Goal: Task Accomplishment & Management: Complete application form

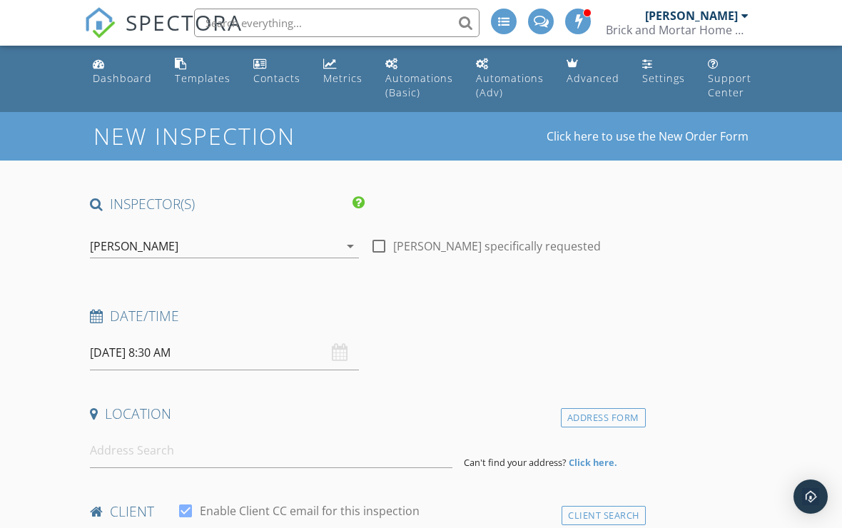
click at [123, 348] on input "[DATE] 8:30 AM" at bounding box center [224, 352] width 269 height 35
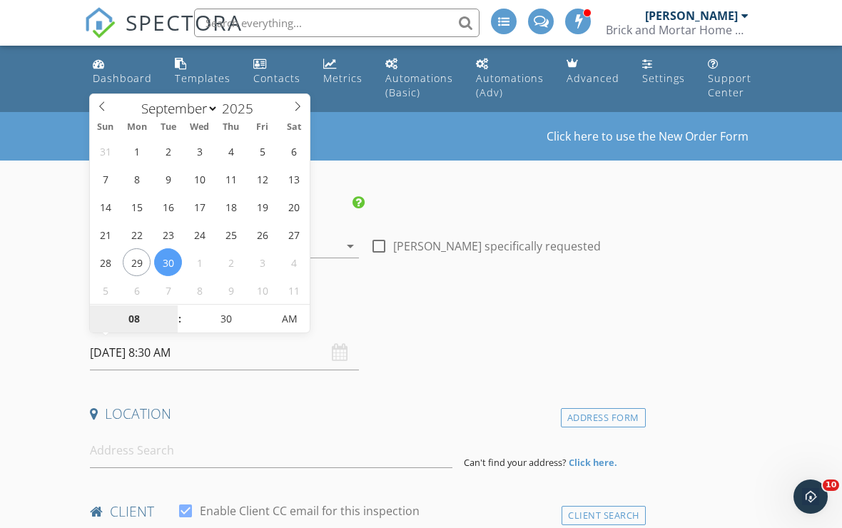
click at [132, 317] on input "08" at bounding box center [134, 319] width 88 height 29
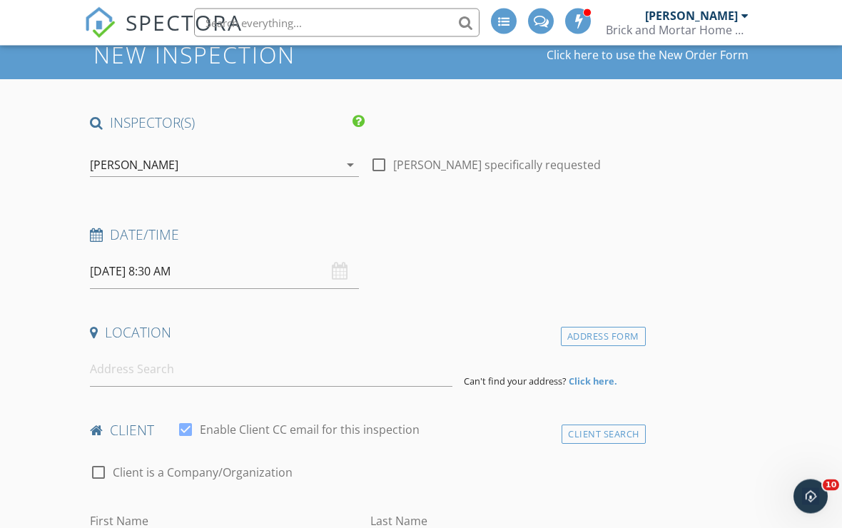
click at [121, 270] on input "[DATE] 8:30 AM" at bounding box center [224, 272] width 269 height 35
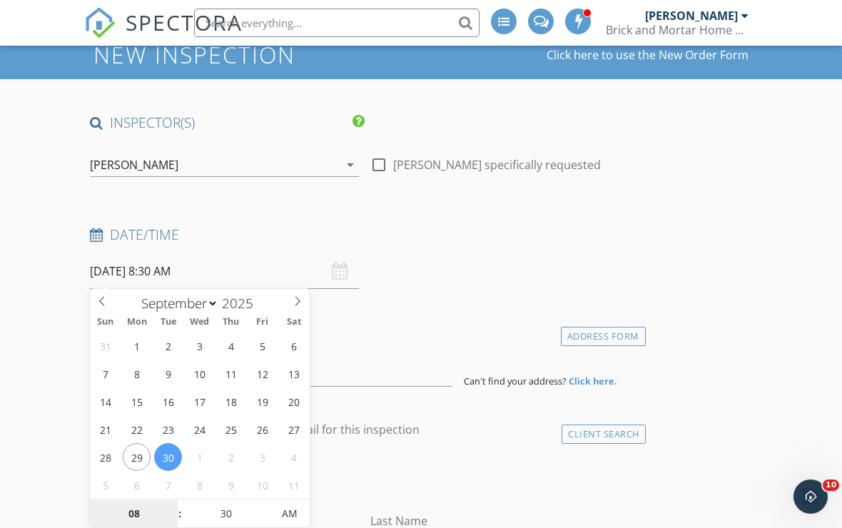
click at [133, 510] on input "08" at bounding box center [134, 514] width 88 height 29
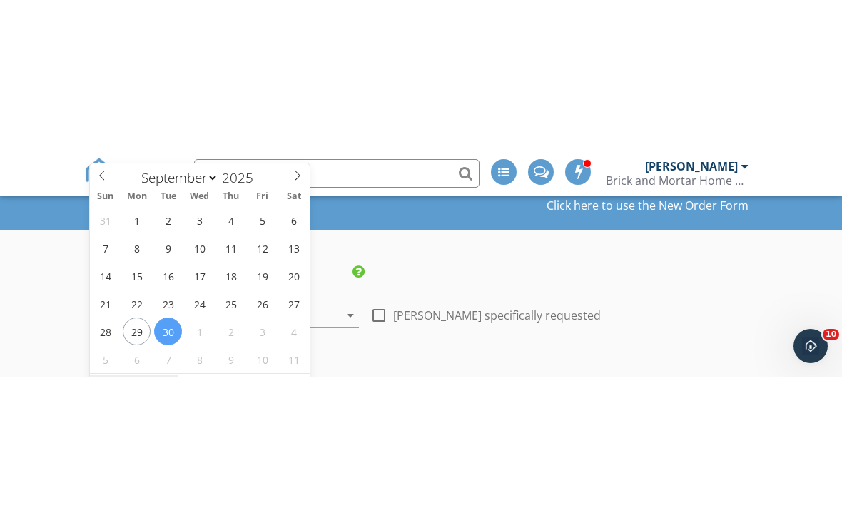
scroll to position [206, 0]
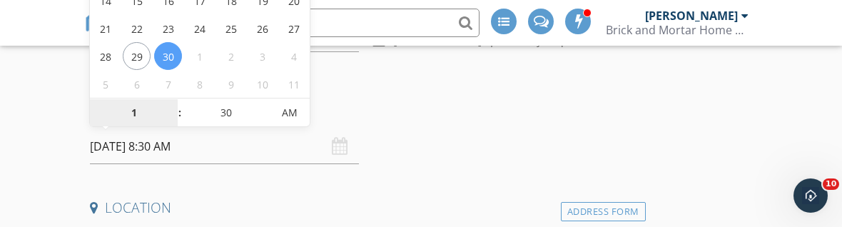
type input "10"
type input "[DATE] 10:30 AM"
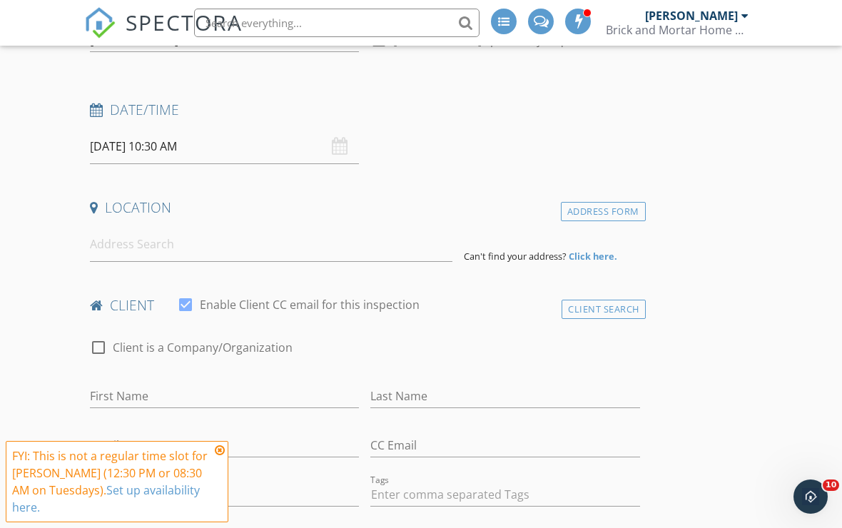
click at [108, 245] on input at bounding box center [271, 244] width 362 height 35
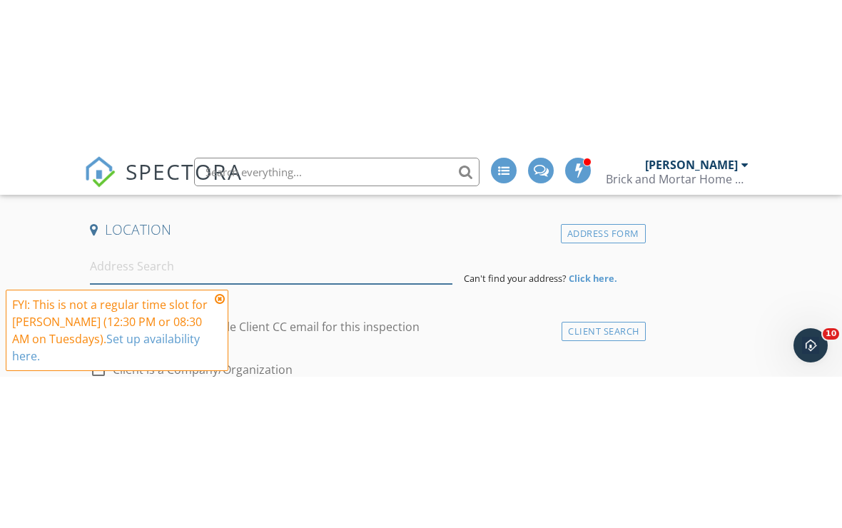
scroll to position [335, 0]
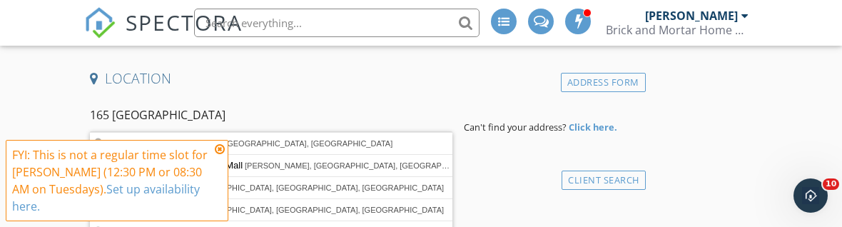
type input "[STREET_ADDRESS]"
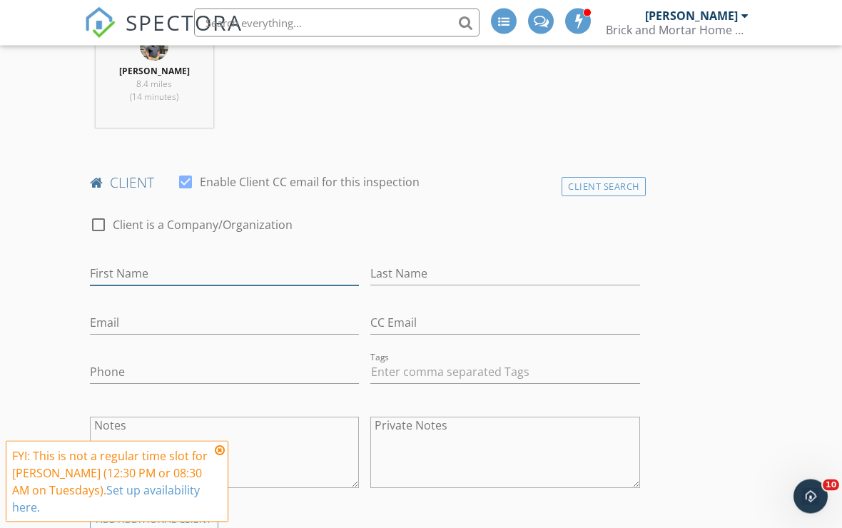
click at [108, 275] on input "First Name" at bounding box center [224, 275] width 269 height 24
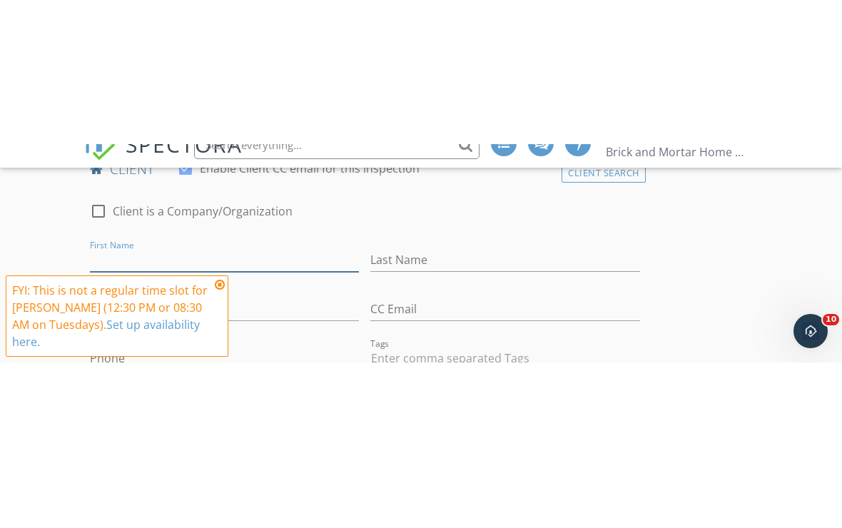
scroll to position [779, 0]
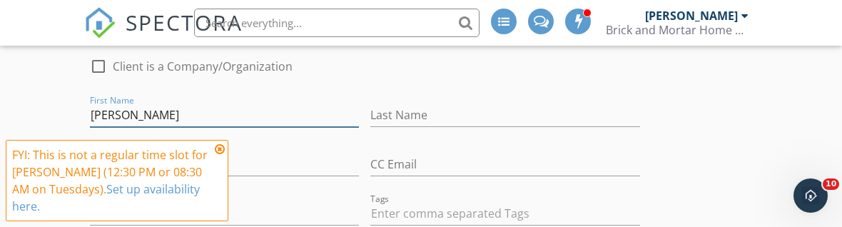
type input "[PERSON_NAME]"
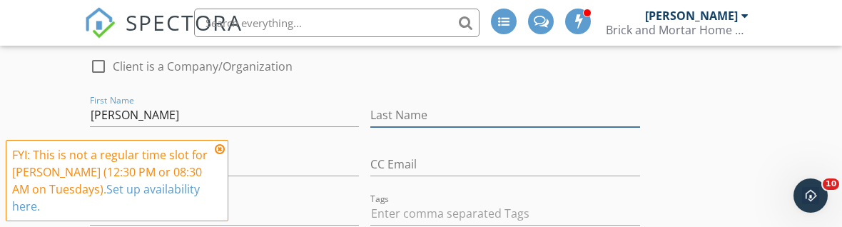
click at [511, 112] on input "Last Name" at bounding box center [504, 115] width 269 height 24
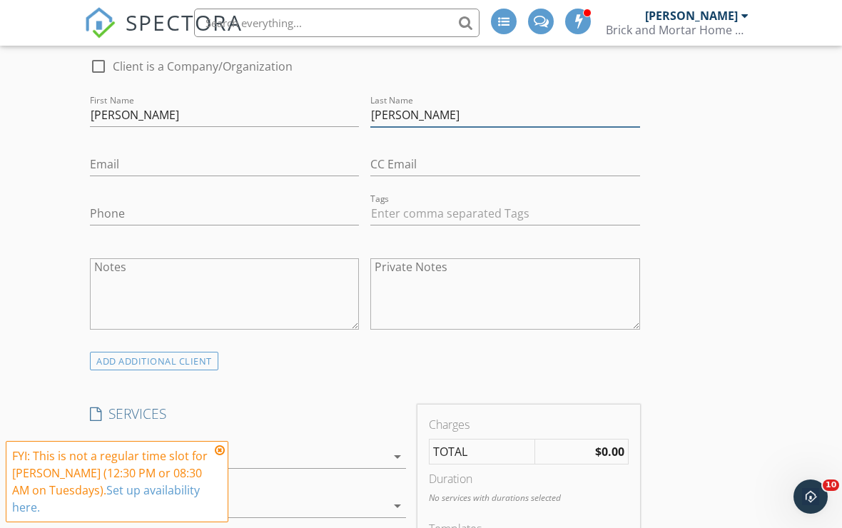
type input "[PERSON_NAME]"
click at [115, 160] on input "Email" at bounding box center [224, 165] width 269 height 24
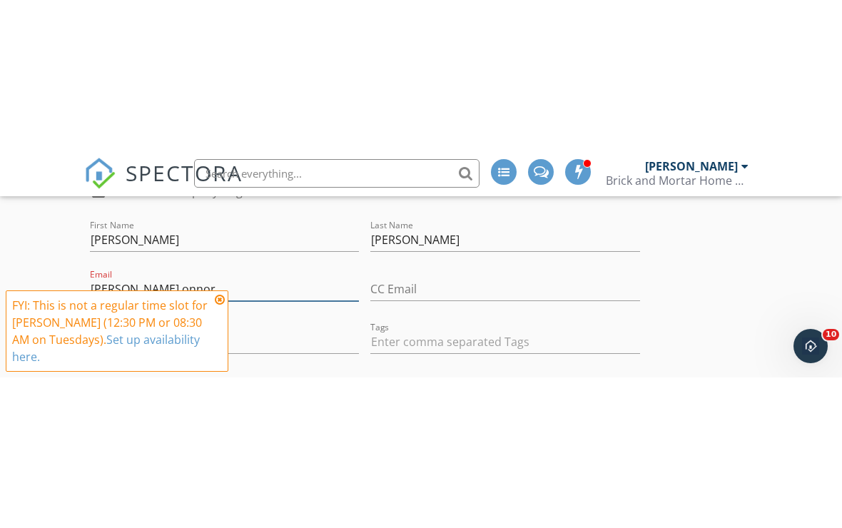
scroll to position [806, 0]
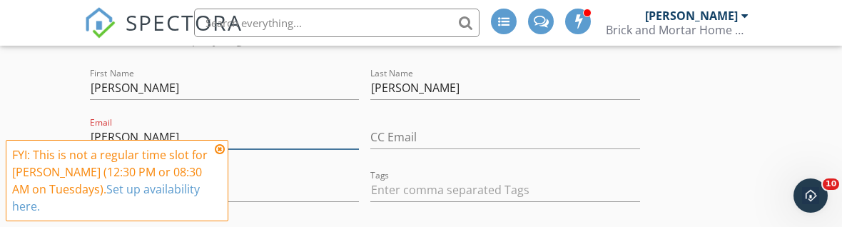
type input "J"
type input "c"
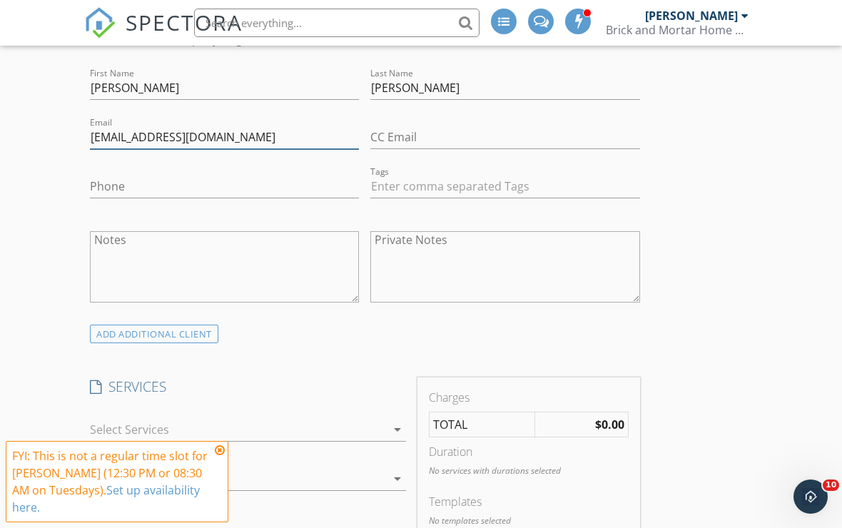
type input "[EMAIL_ADDRESS][DOMAIN_NAME]"
click at [111, 190] on input "Phone" at bounding box center [224, 187] width 269 height 24
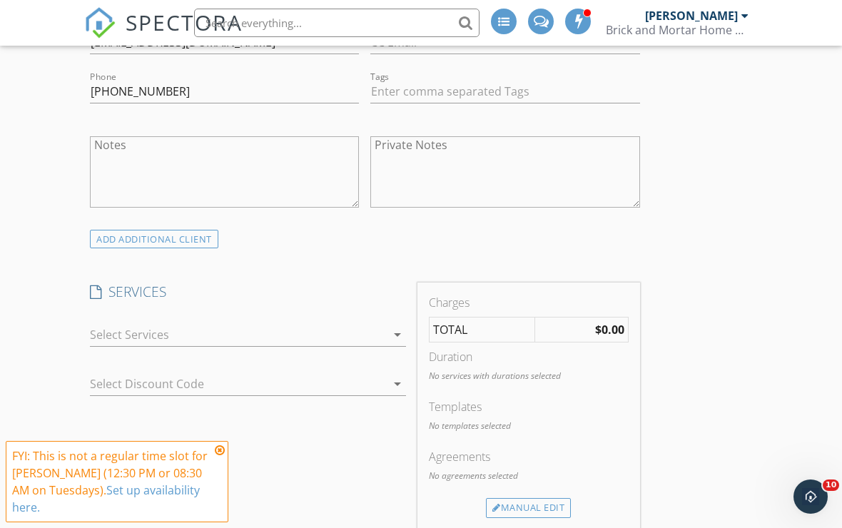
scroll to position [973, 0]
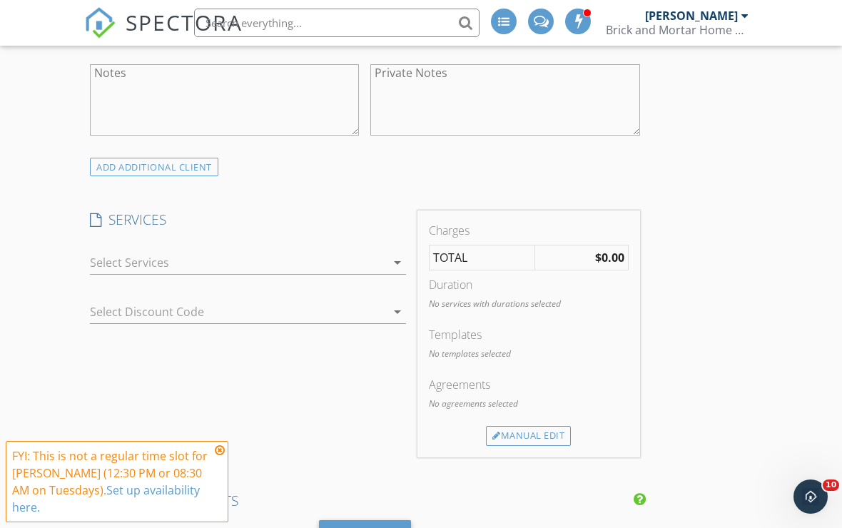
type input "[PHONE_NUMBER]"
click at [106, 257] on div at bounding box center [238, 262] width 296 height 23
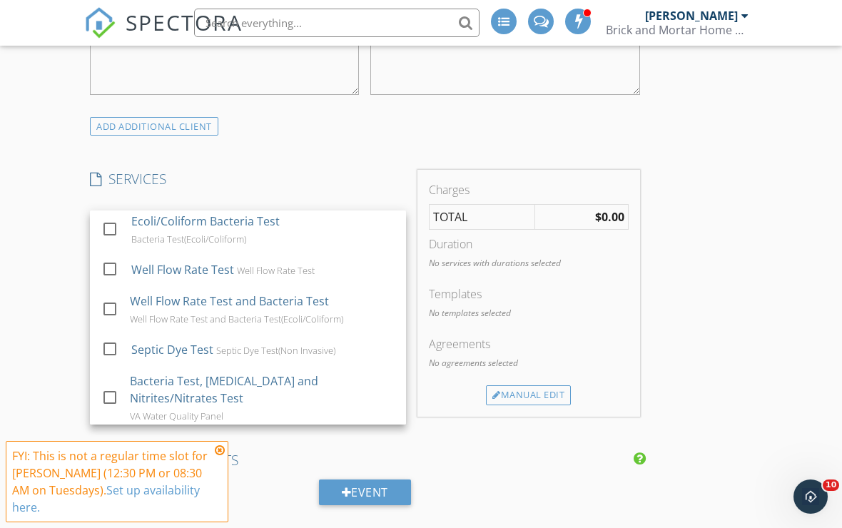
scroll to position [173, 0]
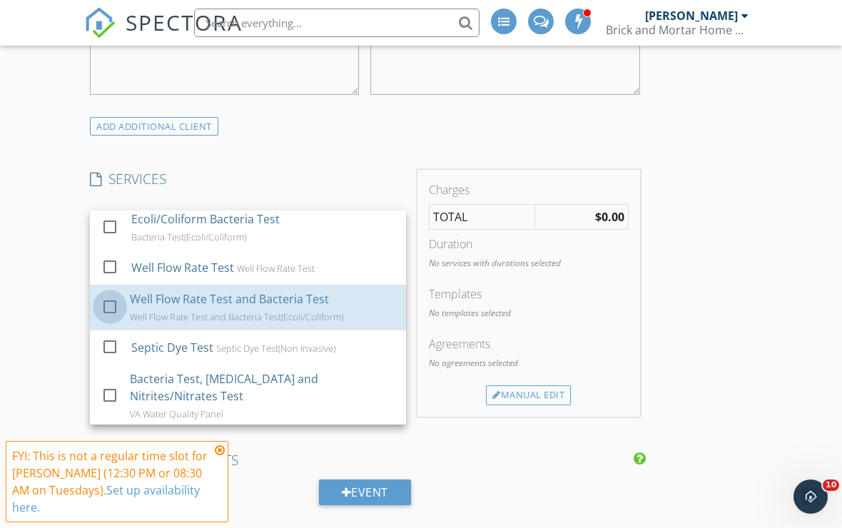
click at [106, 296] on div at bounding box center [110, 306] width 24 height 24
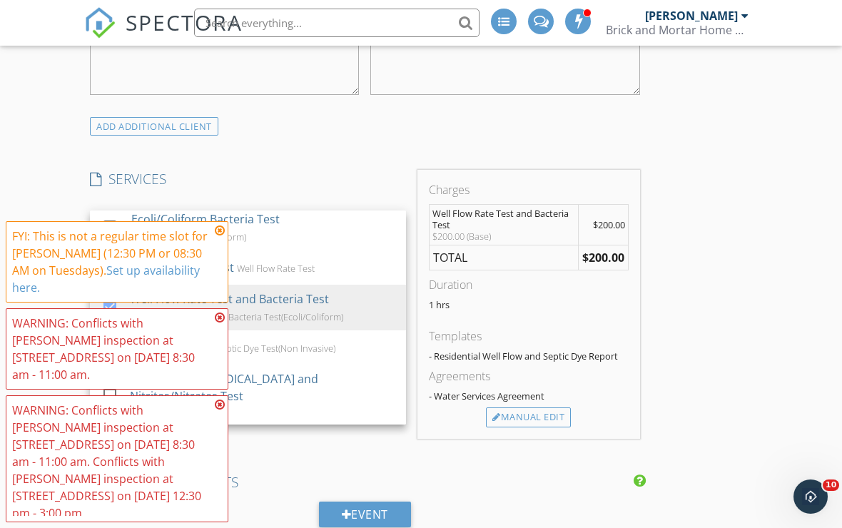
click at [215, 410] on icon at bounding box center [220, 404] width 10 height 11
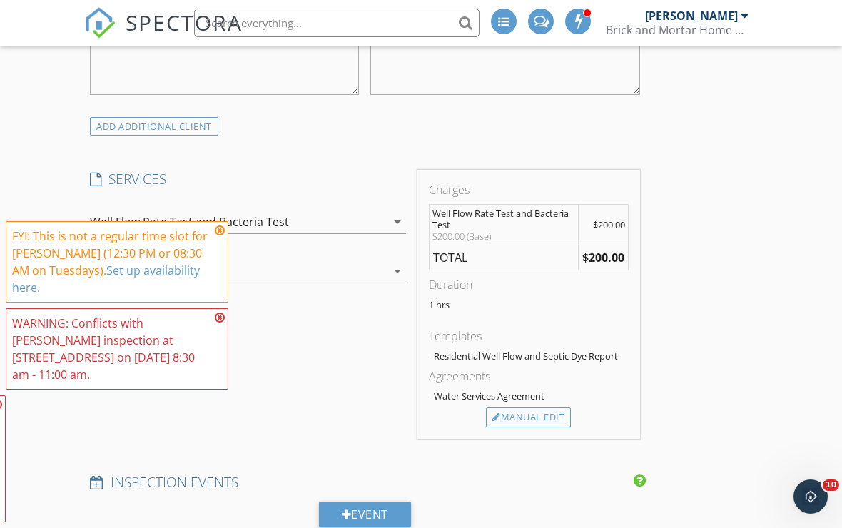
click at [218, 345] on div "SERVICES check_box_outline_blank Residential Inspection Single Family Home Insp…" at bounding box center [247, 304] width 327 height 268
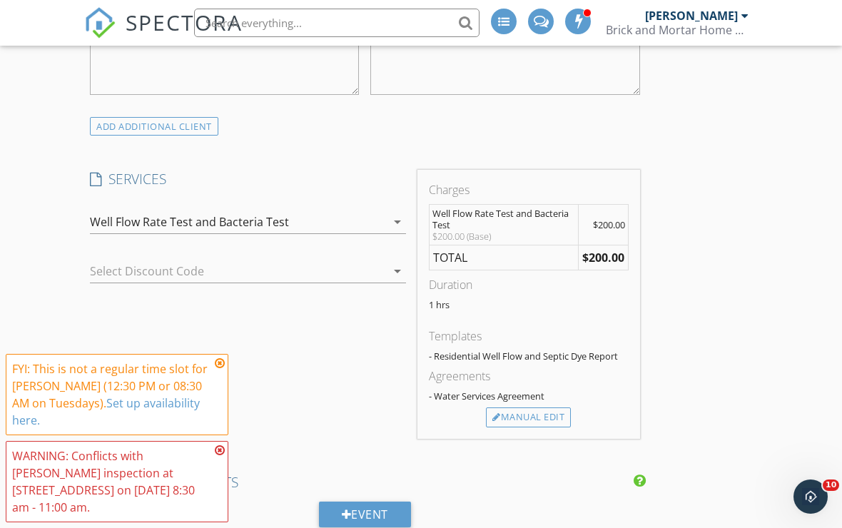
click at [223, 369] on icon at bounding box center [220, 362] width 10 height 11
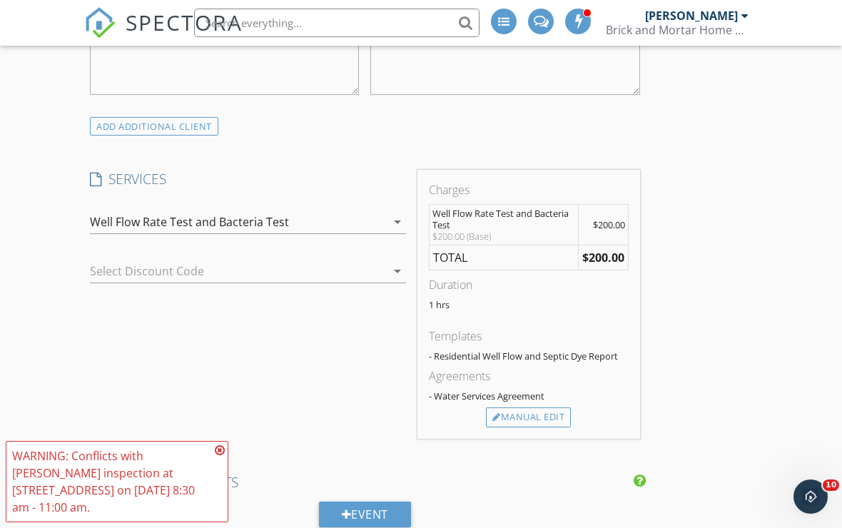
click at [212, 464] on div "WARNING: Conflicts with [PERSON_NAME] inspection at [STREET_ADDRESS] on [DATE] …" at bounding box center [117, 481] width 210 height 68
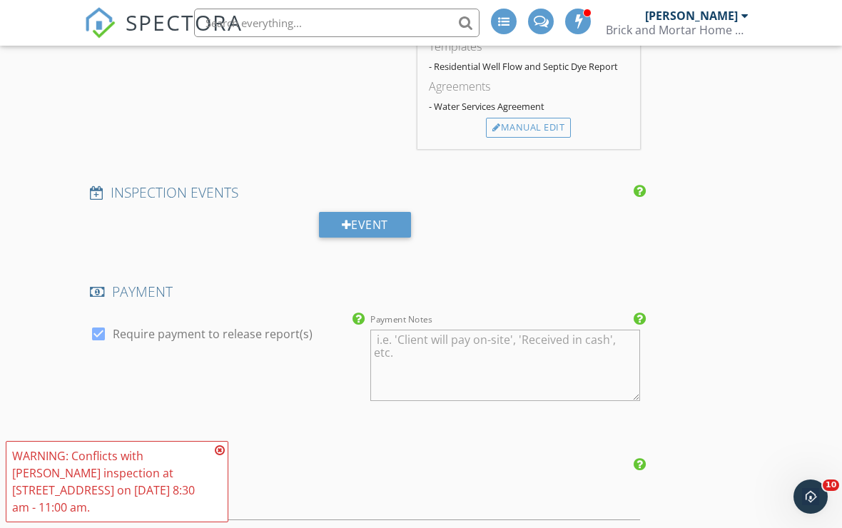
scroll to position [1308, 0]
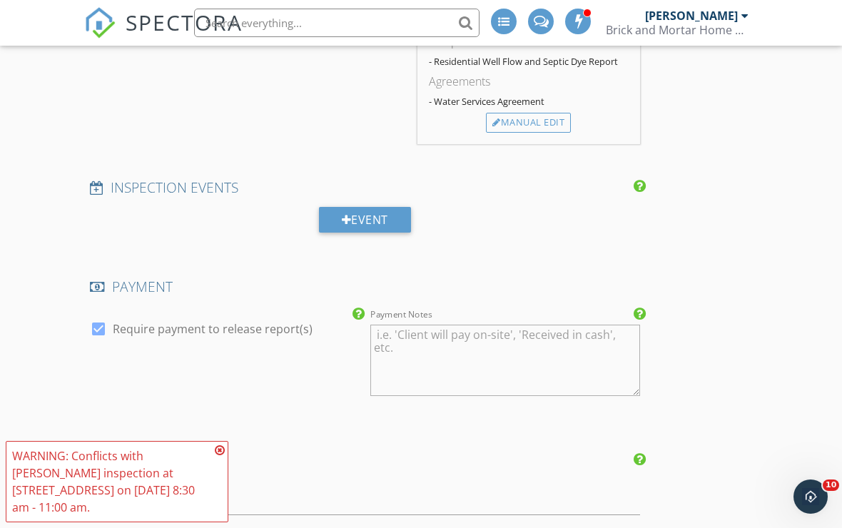
click at [219, 456] on icon at bounding box center [220, 449] width 10 height 11
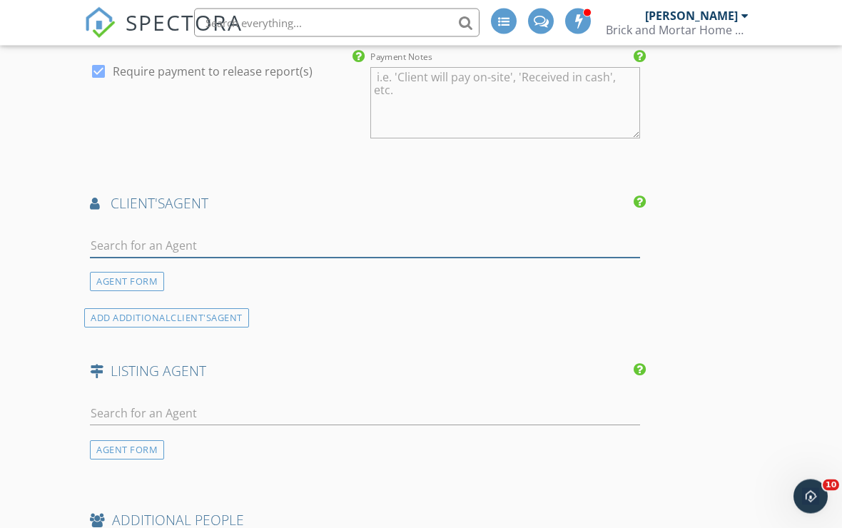
click at [106, 240] on input "text" at bounding box center [365, 247] width 550 height 24
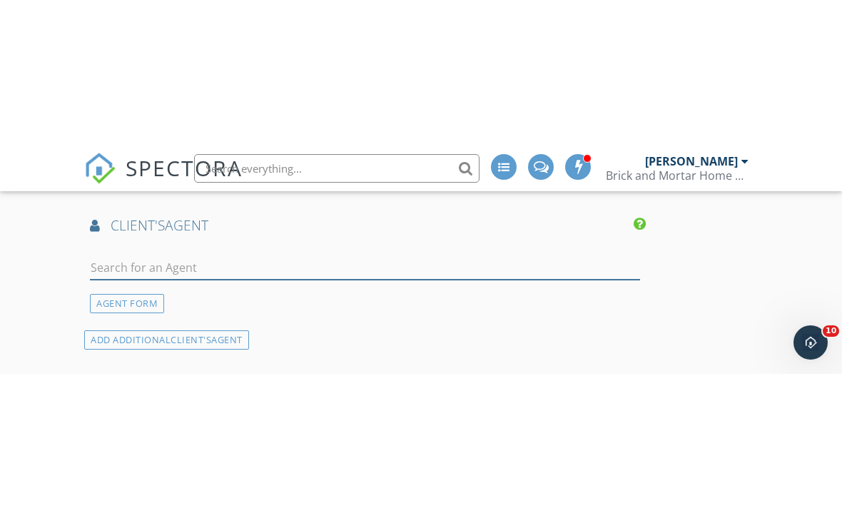
scroll to position [1694, 0]
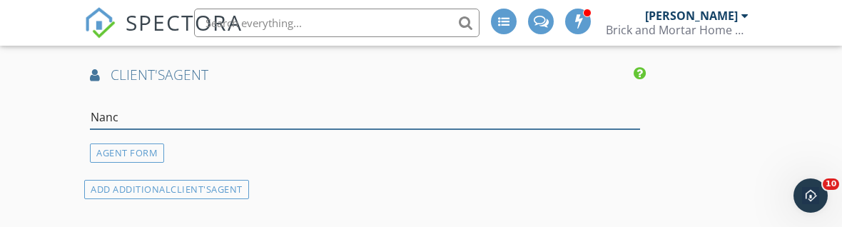
type input "[PERSON_NAME]"
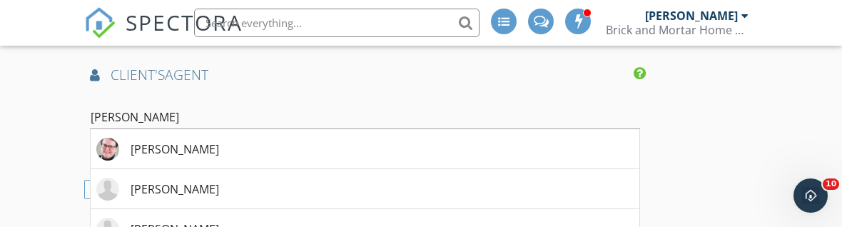
click at [142, 193] on div "[PERSON_NAME]" at bounding box center [175, 188] width 88 height 17
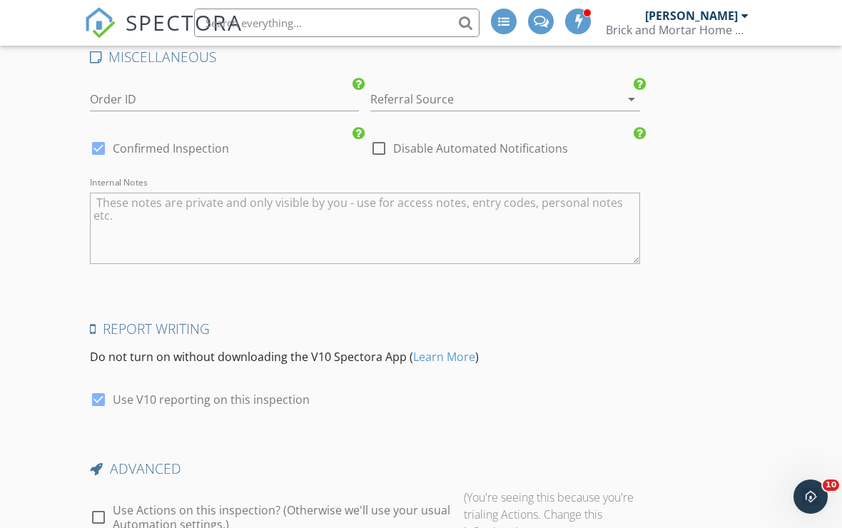
scroll to position [2513, 0]
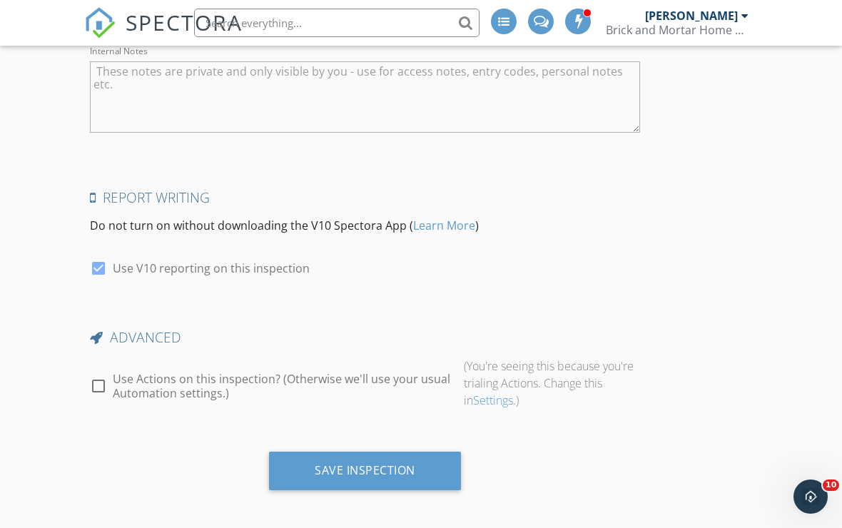
click at [332, 463] on div "Save Inspection" at bounding box center [365, 470] width 101 height 14
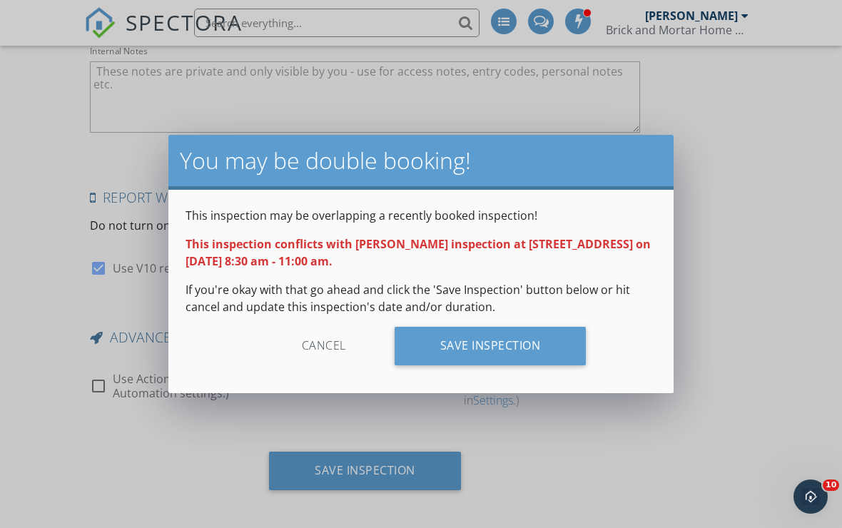
click at [547, 349] on div "Save Inspection" at bounding box center [491, 346] width 192 height 39
